Goal: Information Seeking & Learning: Learn about a topic

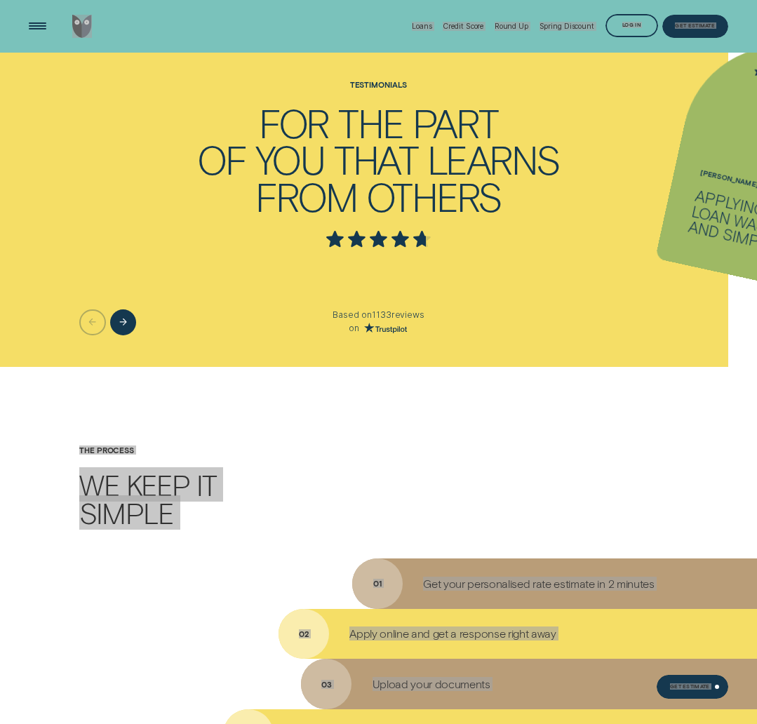
scroll to position [2385, 0]
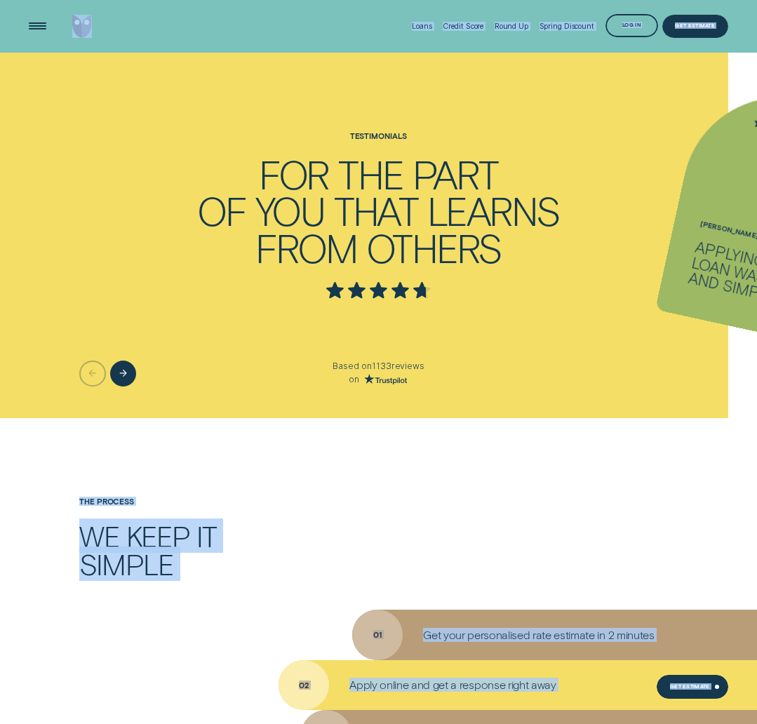
click at [128, 373] on div "Next button" at bounding box center [123, 374] width 26 height 26
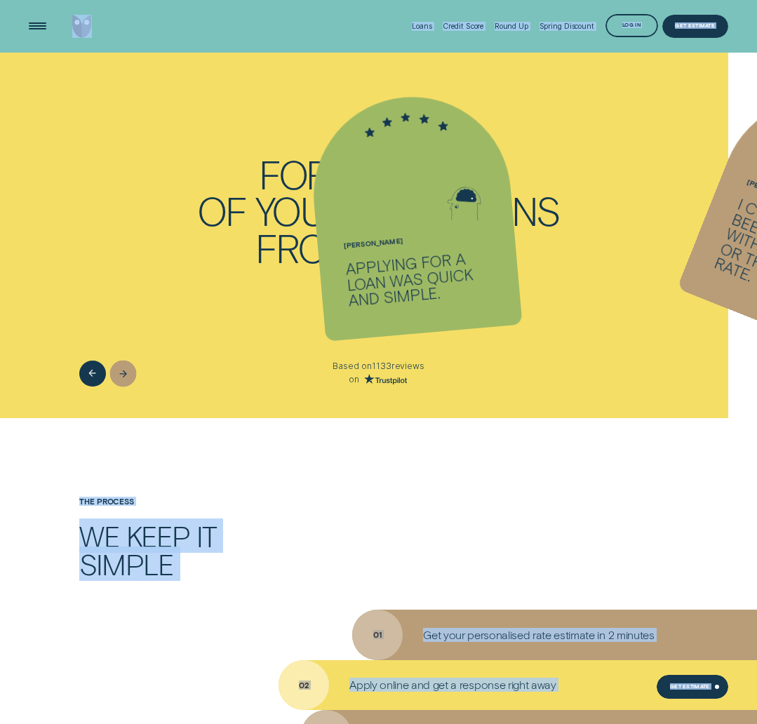
click at [128, 373] on div "Next button" at bounding box center [123, 373] width 27 height 27
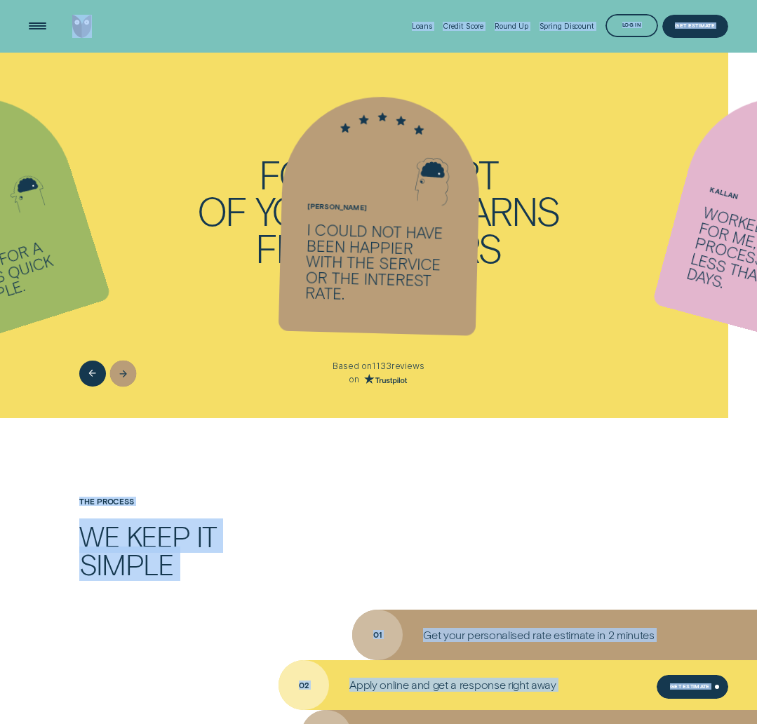
click at [128, 373] on div "Next button" at bounding box center [123, 373] width 27 height 27
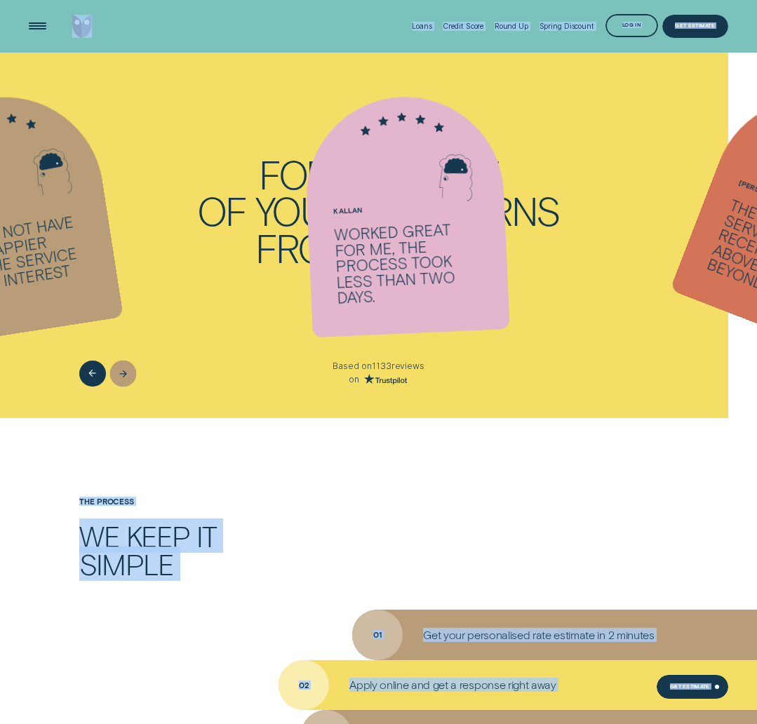
click at [128, 373] on div "Next button" at bounding box center [123, 373] width 27 height 27
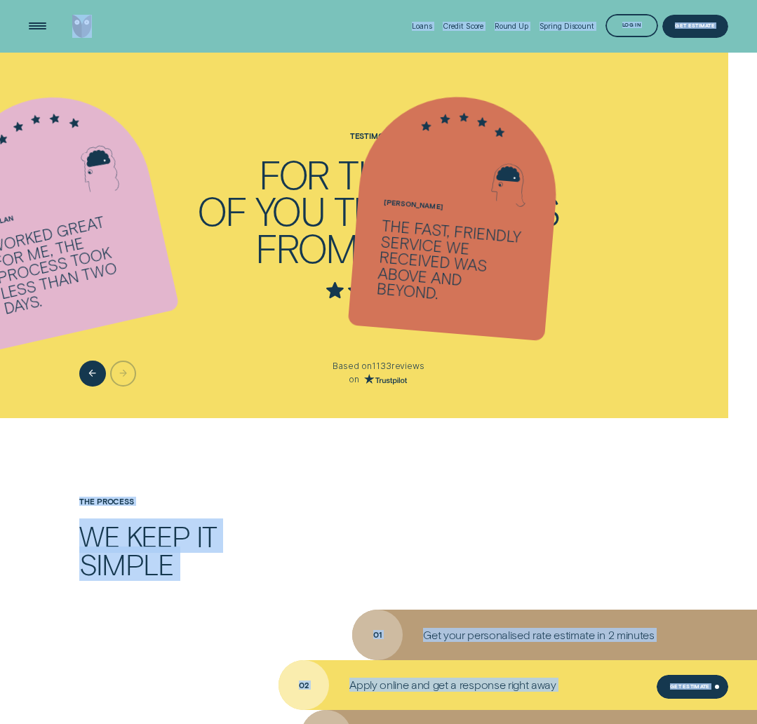
click at [128, 373] on div at bounding box center [125, 374] width 93 height 26
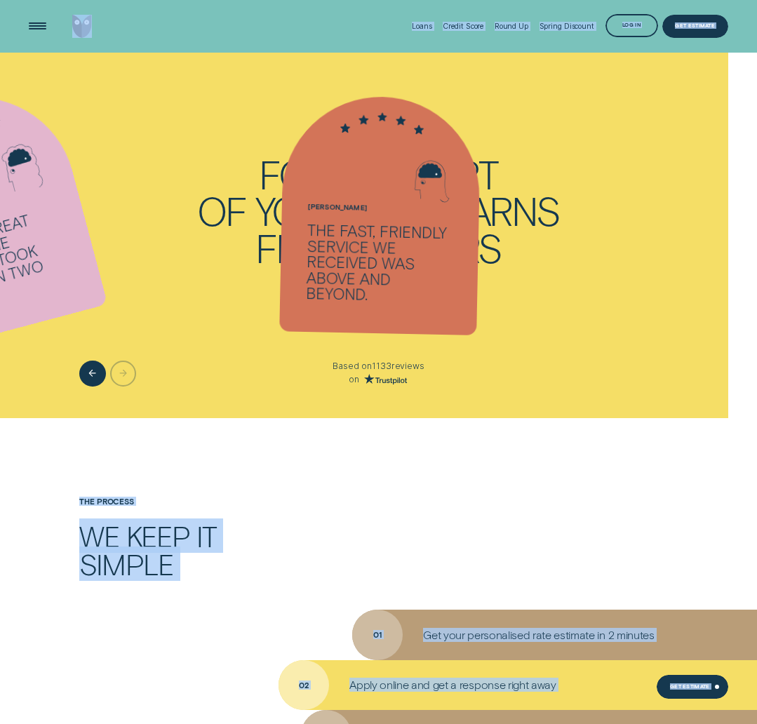
click at [128, 373] on div at bounding box center [125, 374] width 93 height 26
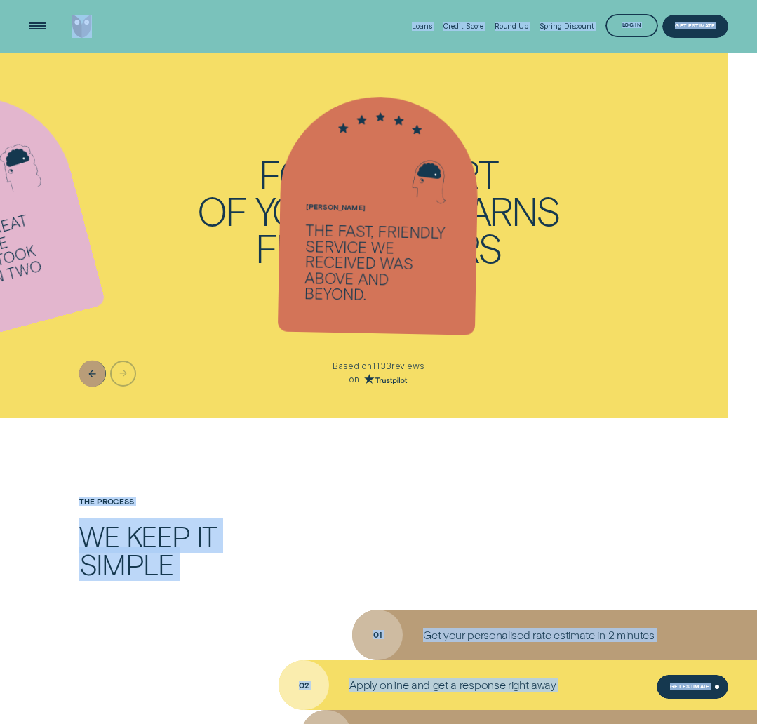
click at [95, 373] on icon "Previous button" at bounding box center [92, 373] width 8 height 11
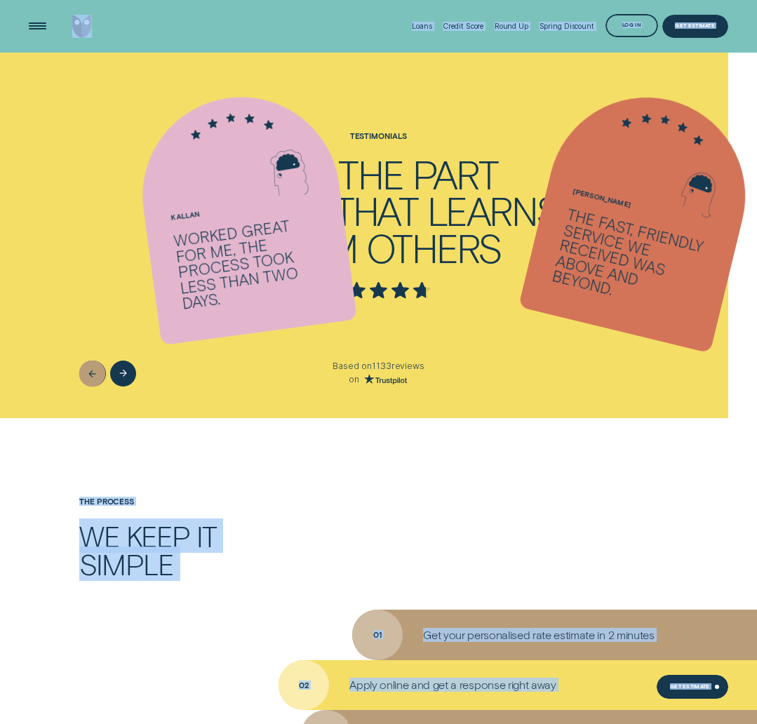
click at [95, 373] on icon "Previous button" at bounding box center [92, 373] width 8 height 11
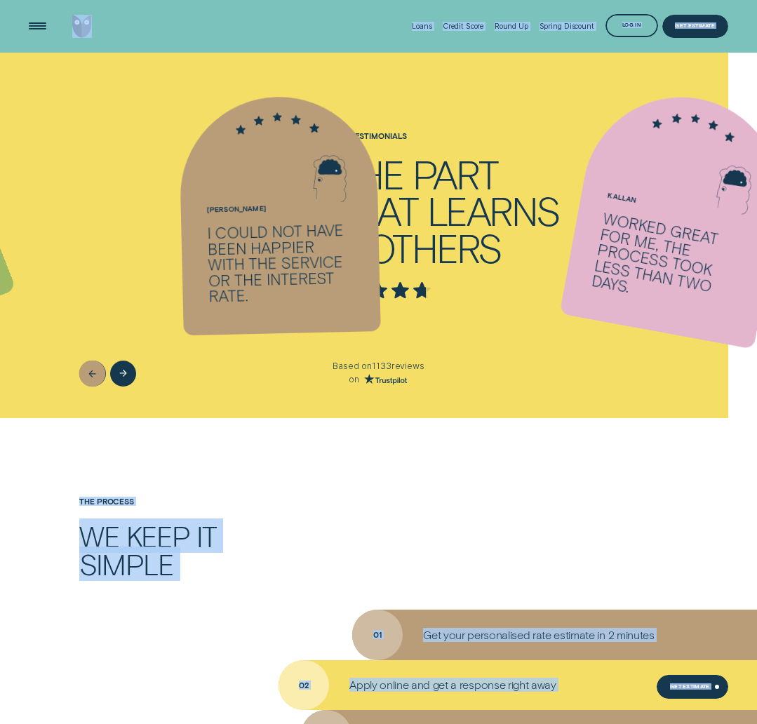
click at [95, 373] on icon "Previous button" at bounding box center [92, 373] width 8 height 11
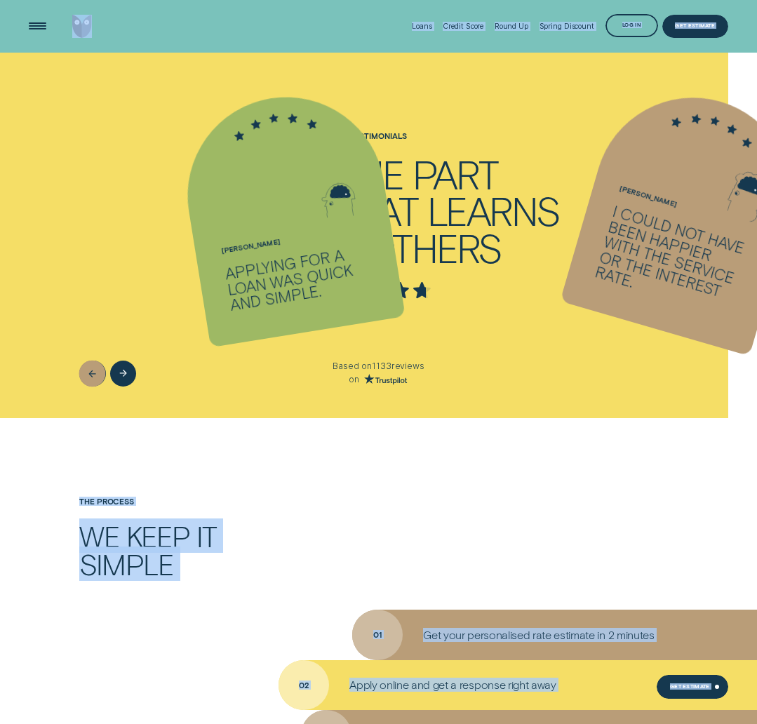
click at [95, 373] on icon "Previous button" at bounding box center [92, 373] width 8 height 11
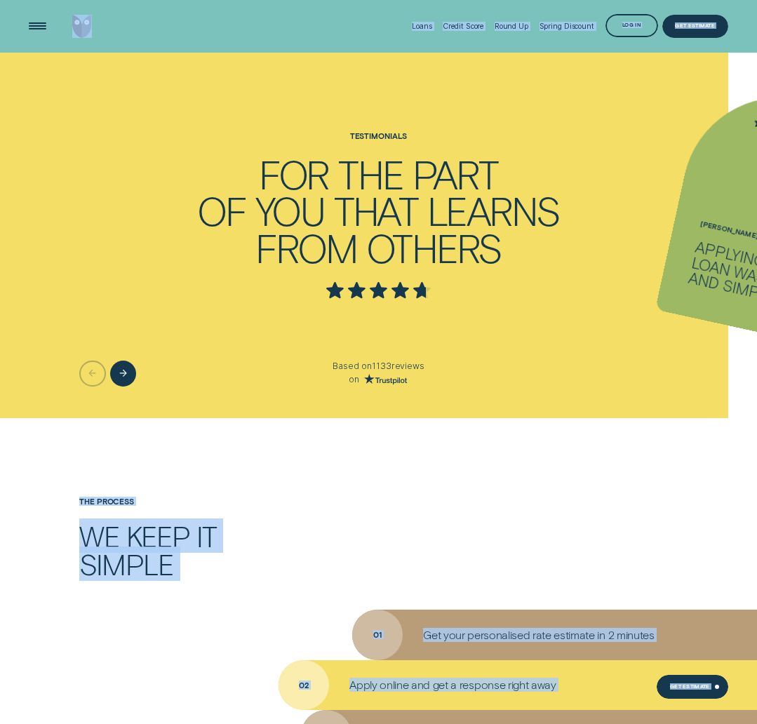
click at [462, 309] on ul "Dean Silhouette - Four Applying for a loan was quick and simple. Gary Silhouett…" at bounding box center [378, 227] width 757 height 382
click at [481, 265] on ul "Dean Silhouette - Four Applying for a loan was quick and simple. Gary Silhouett…" at bounding box center [378, 227] width 757 height 382
click at [481, 254] on ul "Dean Silhouette - Four Applying for a loan was quick and simple. Gary Silhouett…" at bounding box center [378, 227] width 757 height 382
click at [446, 364] on p "Based on 1133 reviews" at bounding box center [378, 367] width 295 height 12
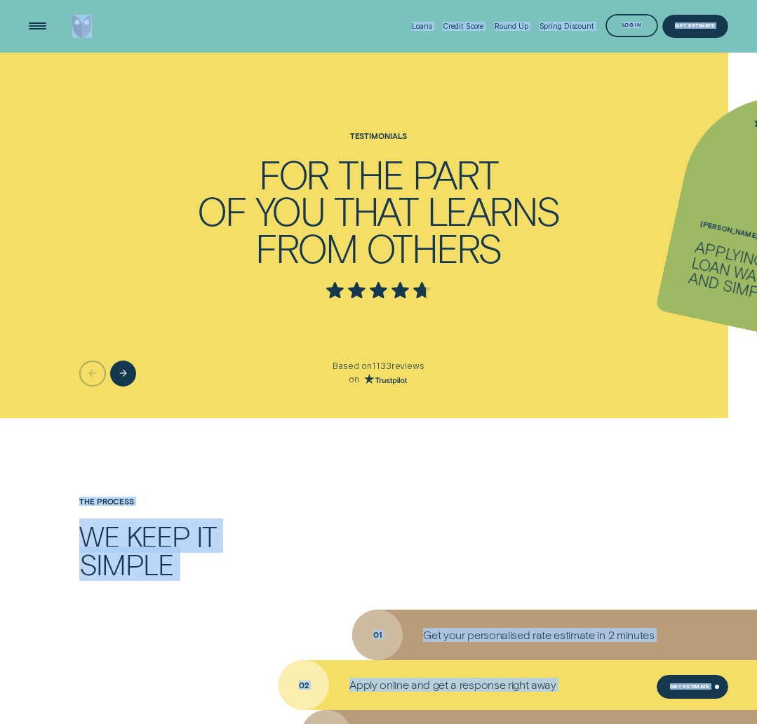
click at [446, 364] on p "Based on 1133 reviews" at bounding box center [378, 367] width 295 height 12
click at [358, 229] on ul "Dean Silhouette - Four Applying for a loan was quick and simple. Gary Silhouett…" at bounding box center [378, 227] width 757 height 382
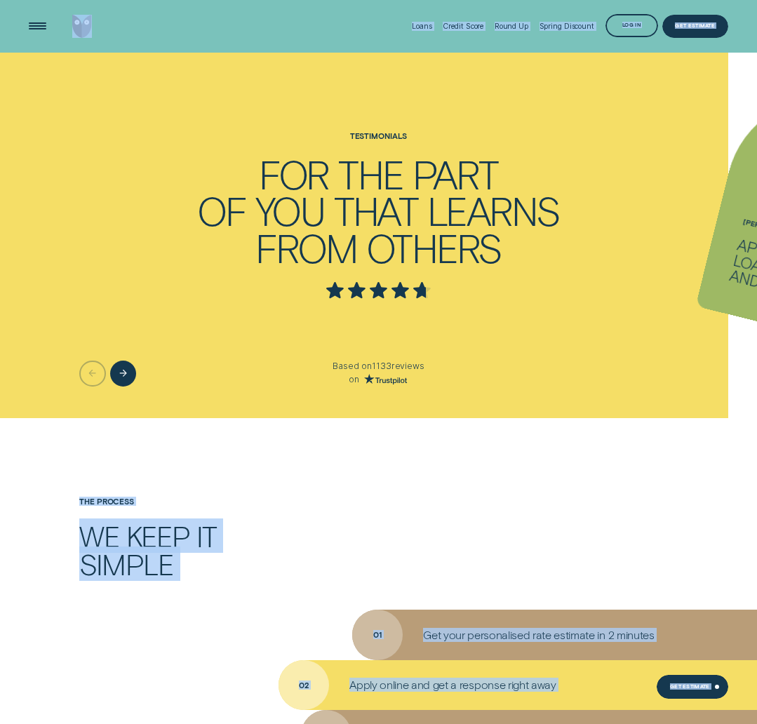
drag, startPoint x: 358, startPoint y: 229, endPoint x: 394, endPoint y: 262, distance: 49.2
click at [394, 262] on ul "Dean Silhouette - Four Applying for a loan was quick and simple. Gary Silhouett…" at bounding box center [378, 227] width 757 height 382
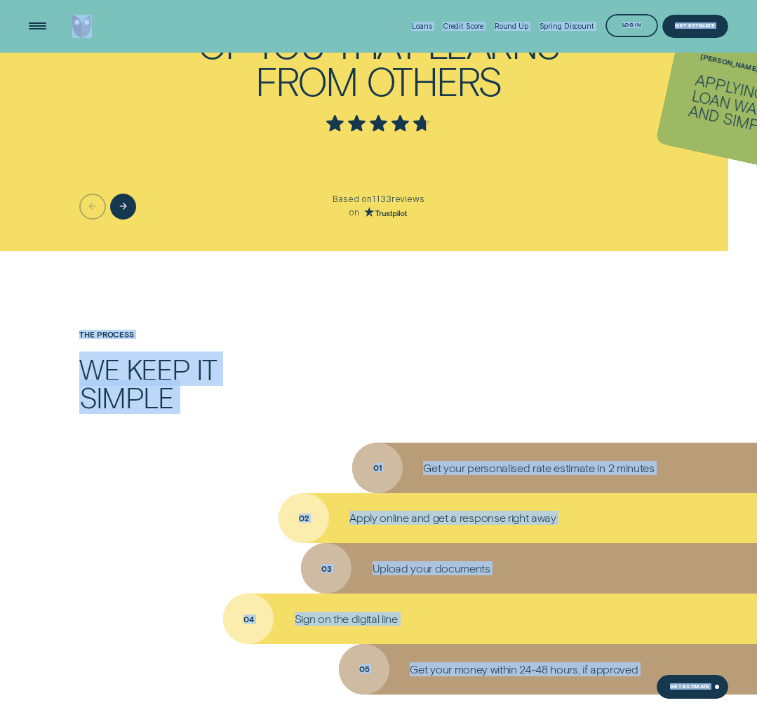
scroll to position [2430, 0]
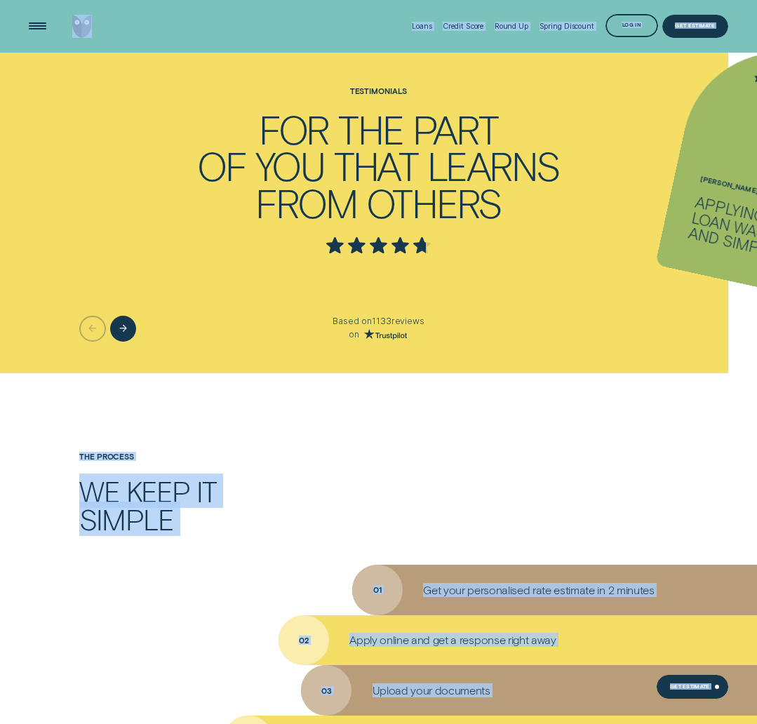
click at [362, 213] on ul "Dean Silhouette - Four Applying for a loan was quick and simple. Gary Silhouett…" at bounding box center [378, 183] width 757 height 382
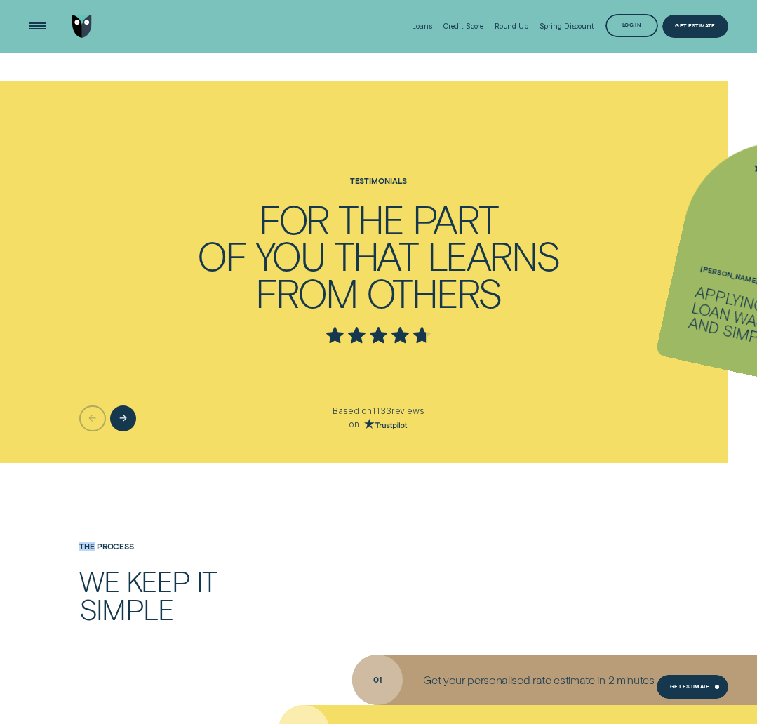
scroll to position [2337, 0]
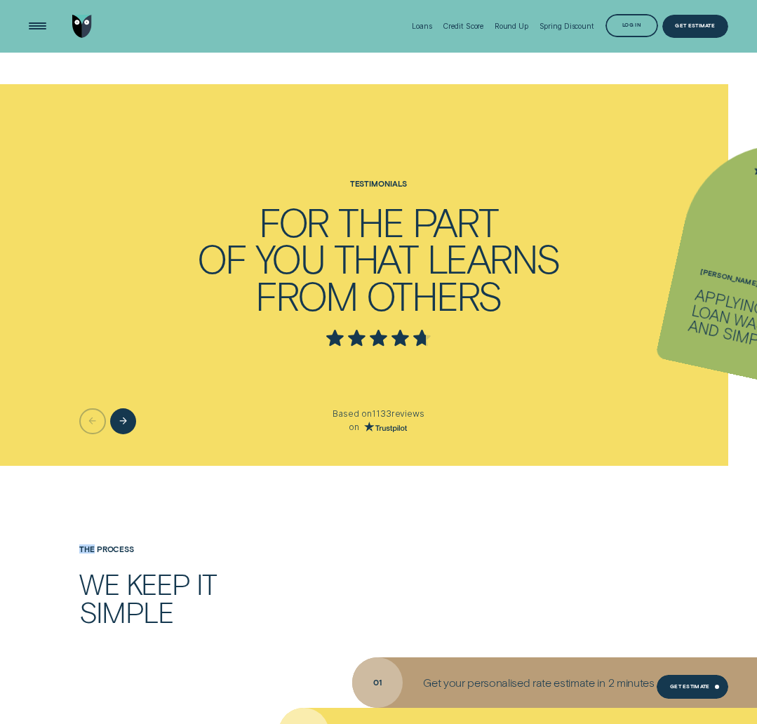
click at [253, 232] on ul "Dean Silhouette - Four Applying for a loan was quick and simple. Gary Silhouett…" at bounding box center [378, 275] width 757 height 382
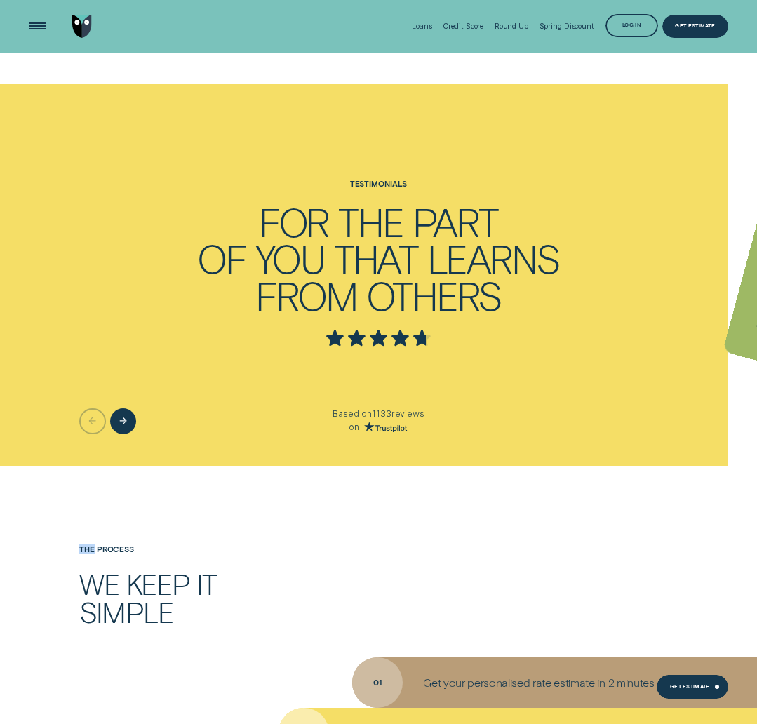
drag, startPoint x: 321, startPoint y: 188, endPoint x: 385, endPoint y: 249, distance: 87.8
click at [385, 249] on ul "Dean Silhouette - Four Applying for a loan was quick and simple. Gary Silhouett…" at bounding box center [378, 275] width 757 height 382
drag, startPoint x: 345, startPoint y: 187, endPoint x: 421, endPoint y: 291, distance: 129.1
click at [421, 291] on ul "Dean Silhouette - Four Applying for a loan was quick and simple. Gary Silhouett…" at bounding box center [378, 275] width 757 height 382
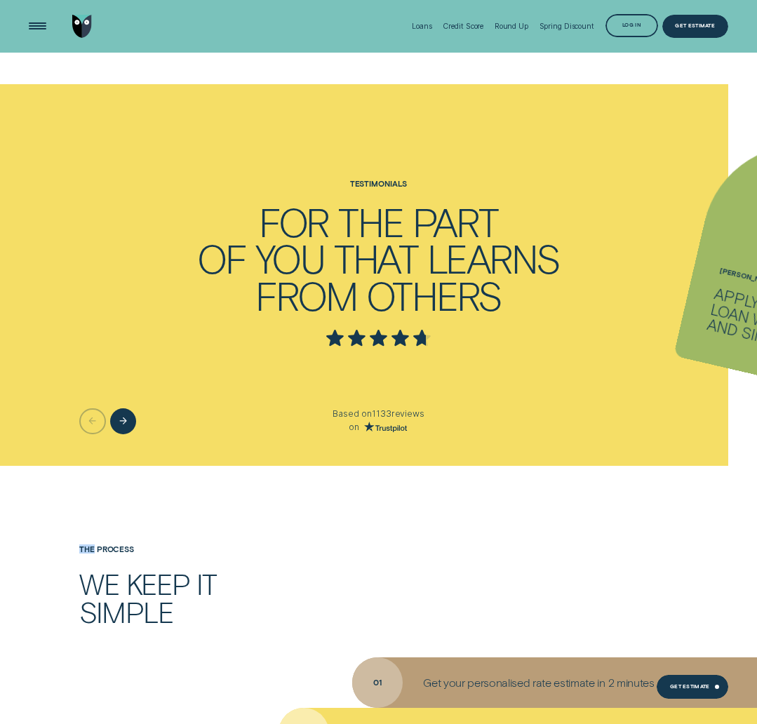
click at [421, 291] on ul "Dean Silhouette - Four Applying for a loan was quick and simple. Gary Silhouett…" at bounding box center [378, 275] width 757 height 382
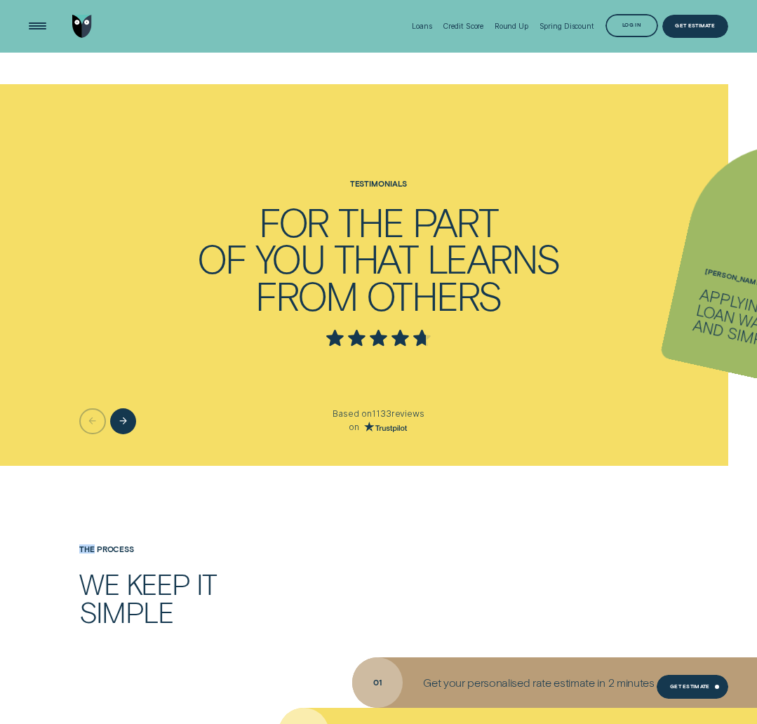
click at [421, 291] on ul "Dean Silhouette - Four Applying for a loan was quick and simple. Gary Silhouett…" at bounding box center [378, 275] width 757 height 382
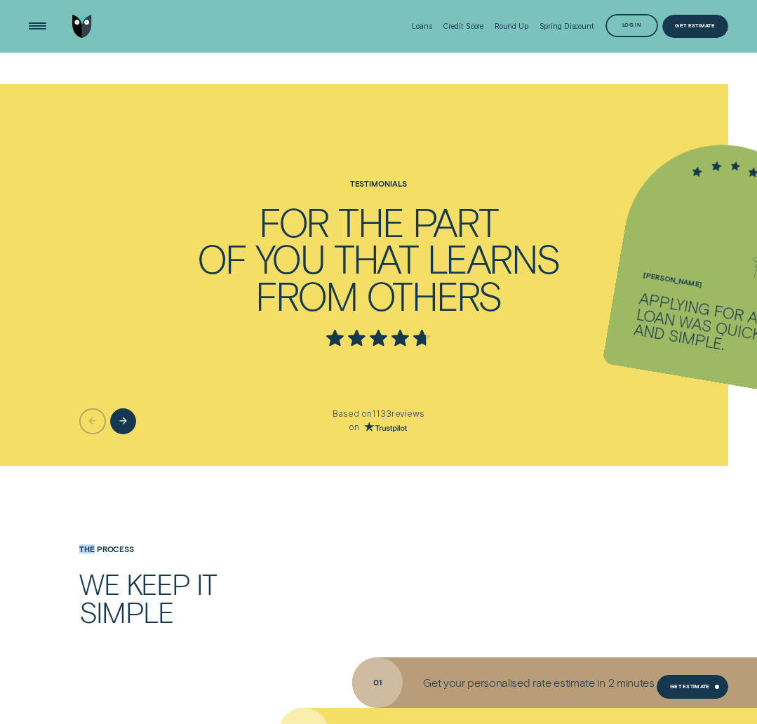
drag, startPoint x: 436, startPoint y: 350, endPoint x: 384, endPoint y: 286, distance: 82.8
click at [384, 286] on ul "Dean Silhouette - Four Applying for a loan was quick and simple. Gary Silhouett…" at bounding box center [378, 275] width 757 height 382
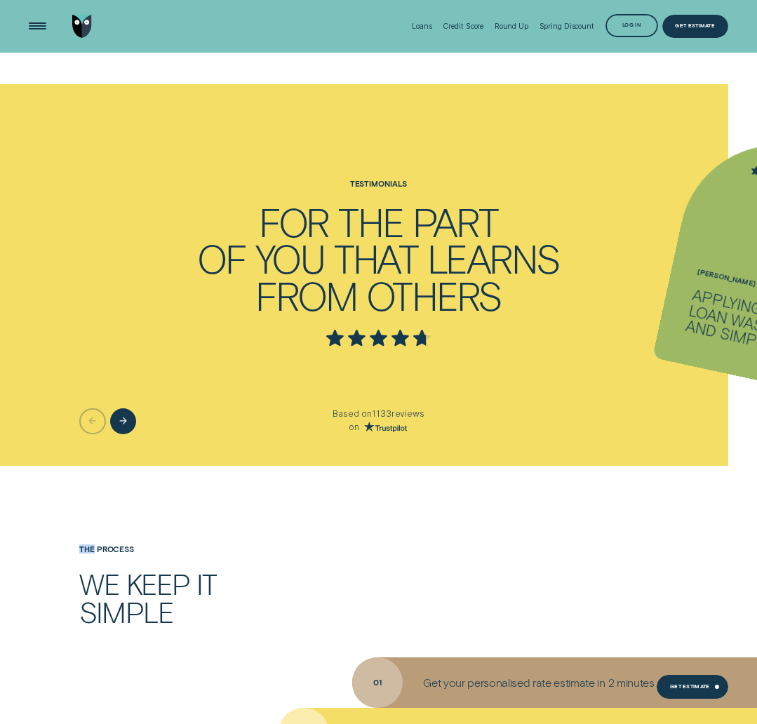
click at [403, 399] on ul "Dean Silhouette - Four Applying for a loan was quick and simple. Gary Silhouett…" at bounding box center [378, 275] width 757 height 382
click at [398, 425] on icon "Trustpilot" at bounding box center [386, 427] width 44 height 11
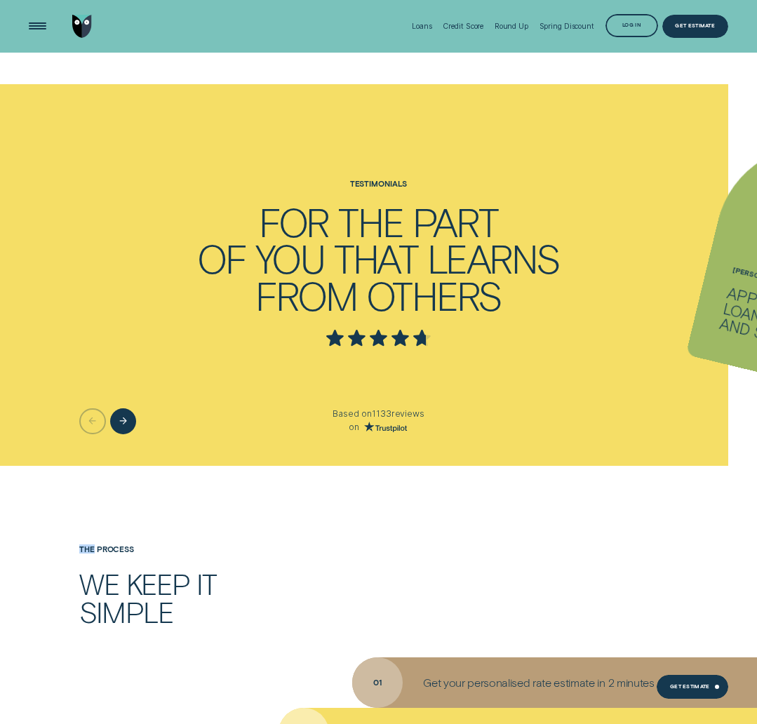
drag, startPoint x: 380, startPoint y: 313, endPoint x: 409, endPoint y: 353, distance: 49.3
click at [409, 353] on ul "Dean Silhouette - Four Applying for a loan was quick and simple. Gary Silhouett…" at bounding box center [378, 275] width 757 height 382
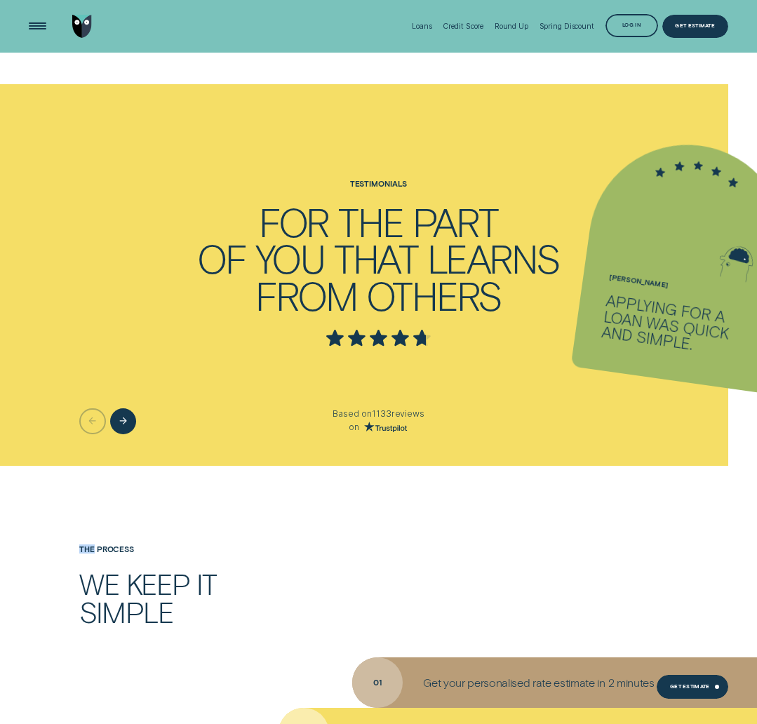
drag, startPoint x: 442, startPoint y: 455, endPoint x: 360, endPoint y: 255, distance: 215.5
click at [360, 255] on ul "Dean Silhouette - Four Applying for a loan was quick and simple. Gary Silhouett…" at bounding box center [378, 275] width 757 height 382
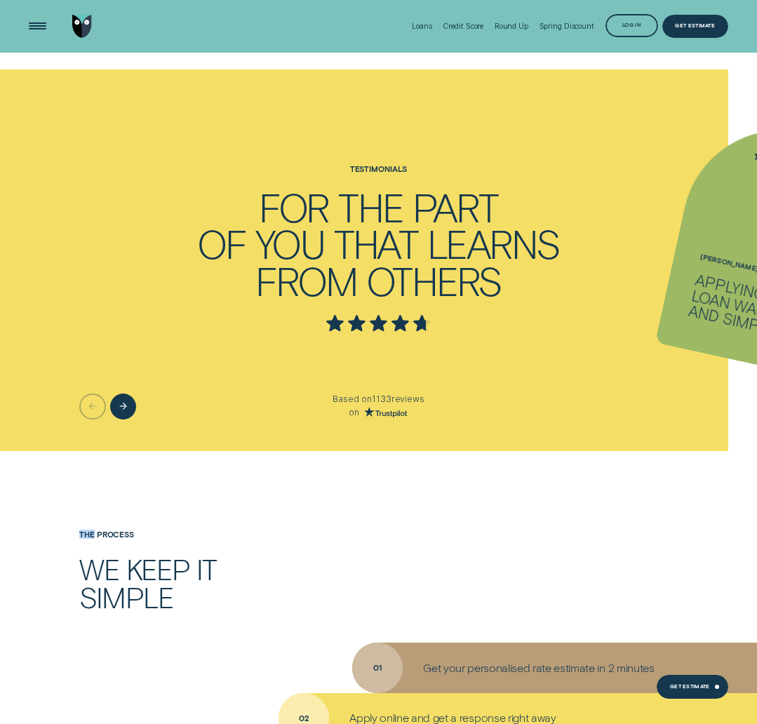
scroll to position [2347, 0]
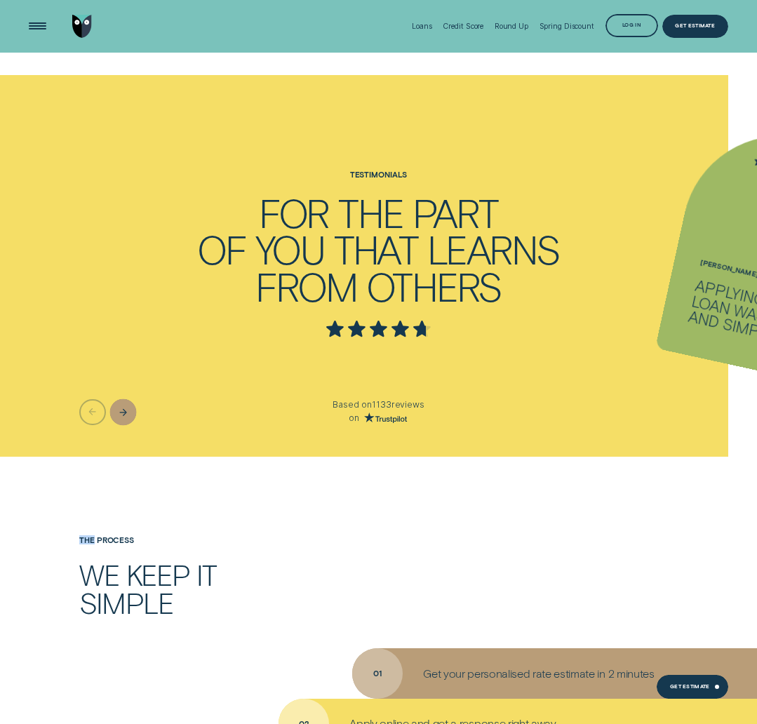
click at [126, 418] on div "Next button" at bounding box center [123, 412] width 27 height 27
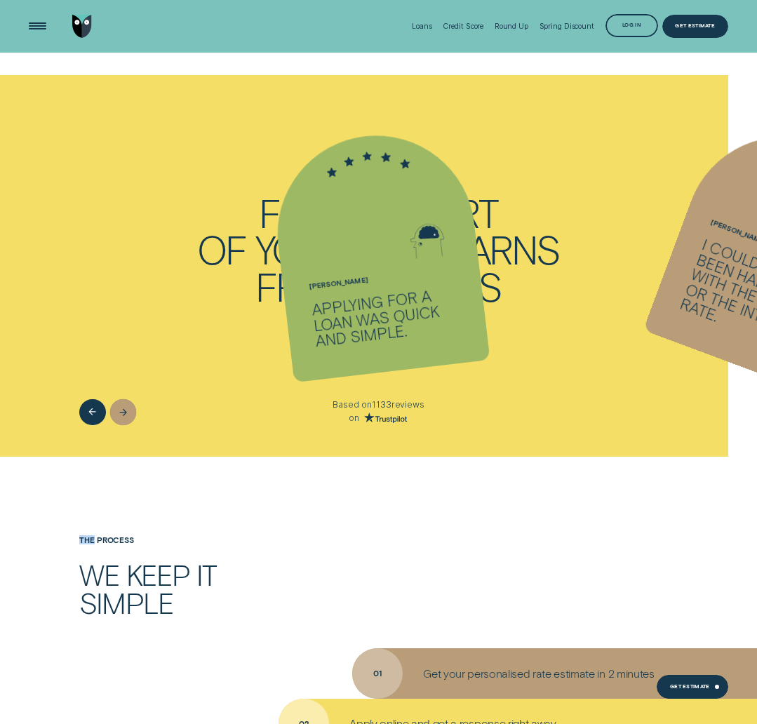
click at [123, 413] on icon "Next button" at bounding box center [123, 411] width 8 height 11
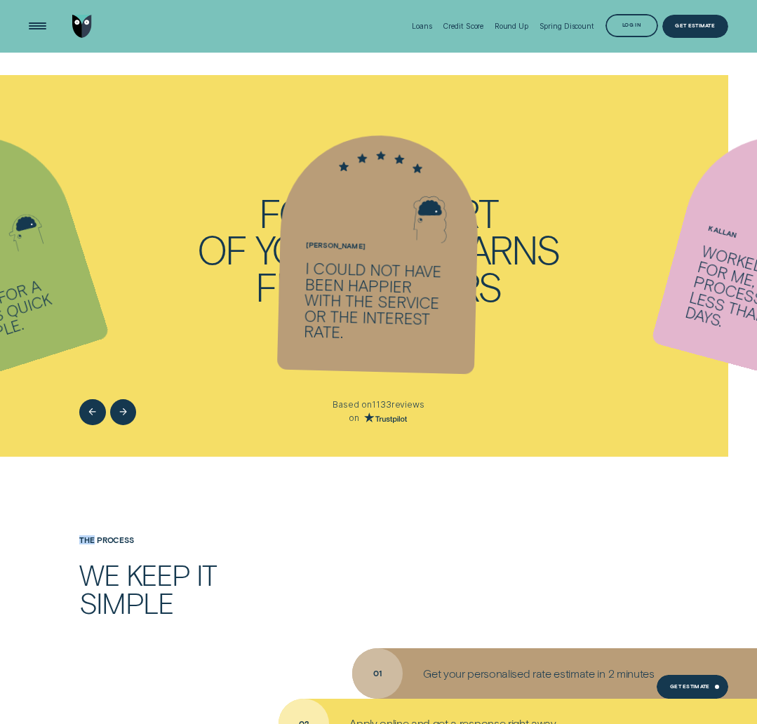
click at [124, 413] on icon "Next button" at bounding box center [123, 411] width 8 height 11
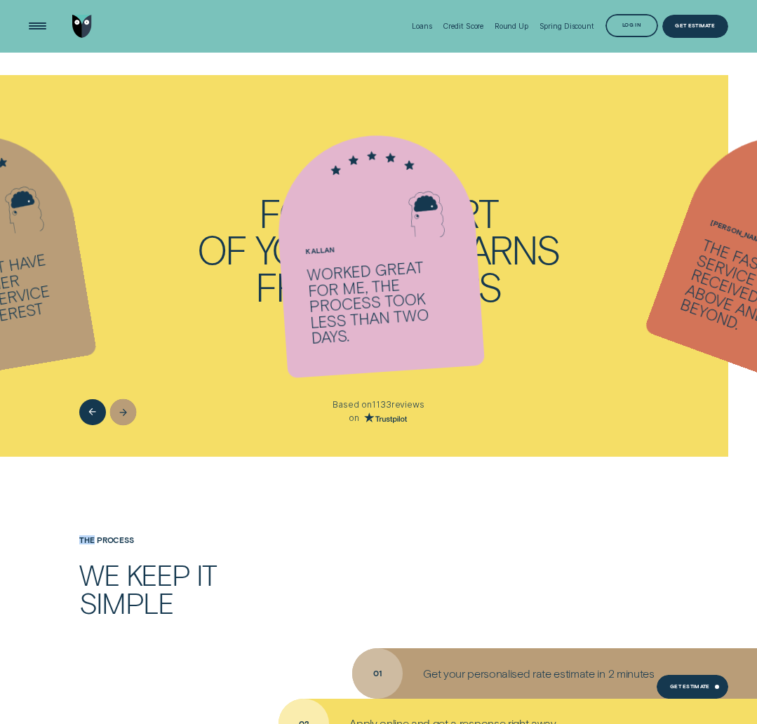
click at [125, 416] on icon "Next button" at bounding box center [123, 411] width 8 height 11
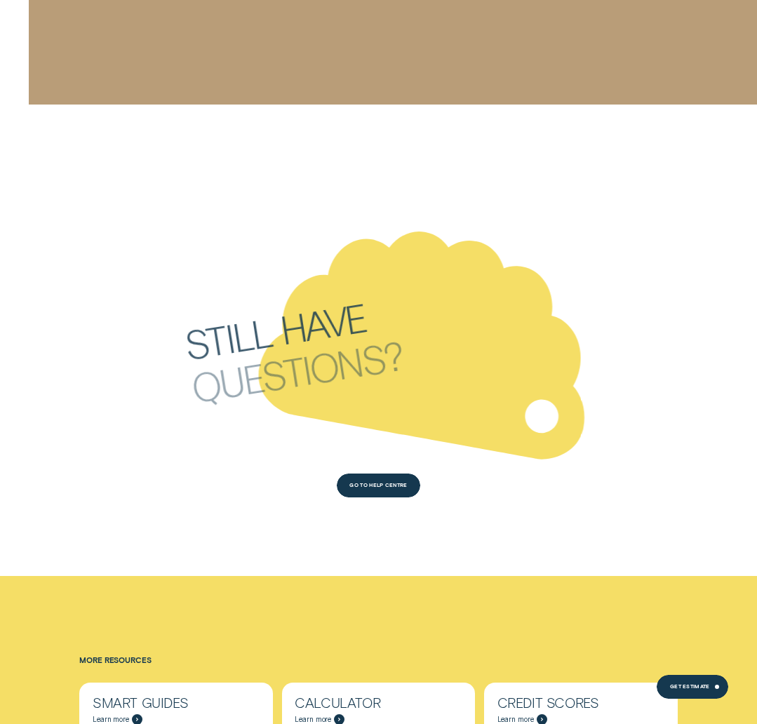
scroll to position [4914, 0]
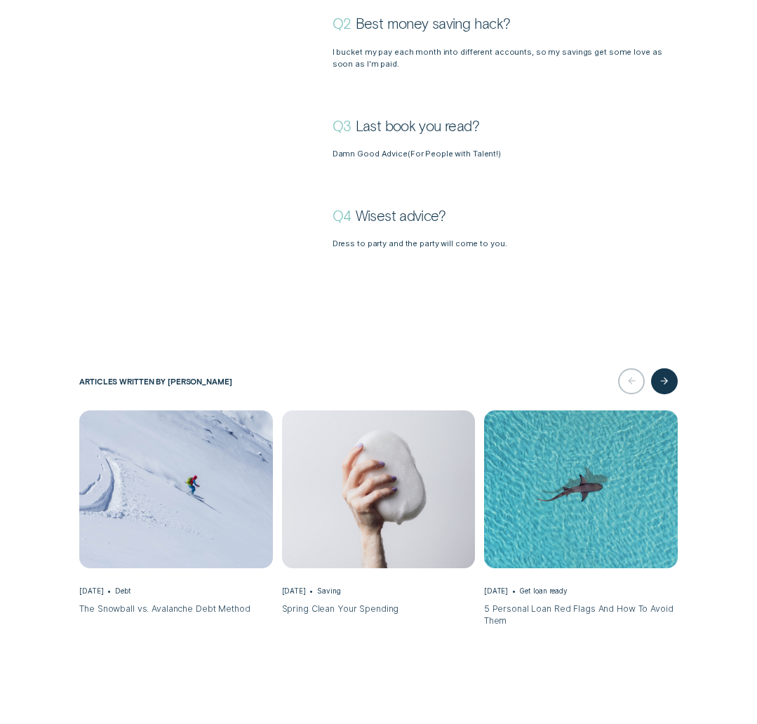
scroll to position [1064, 0]
